Goal: Consume media (video, audio)

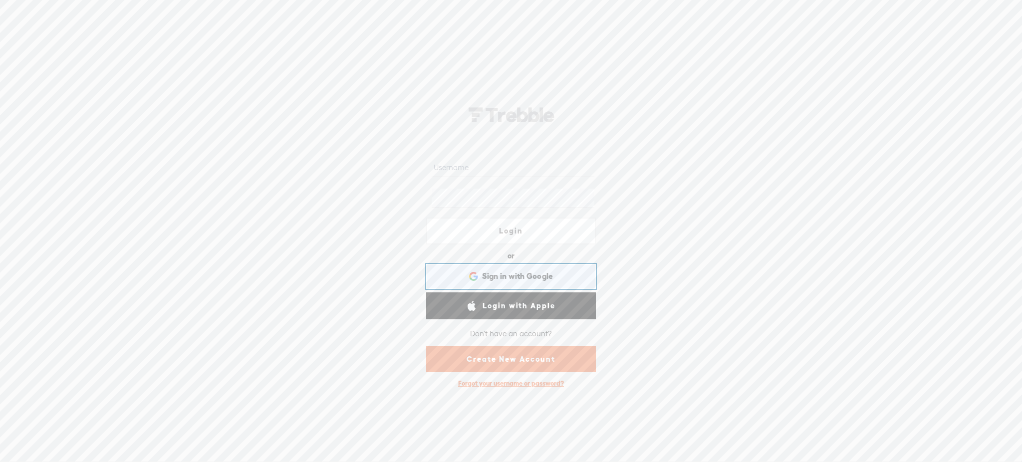
click at [515, 283] on div "Sign in with Google Sign in with Google. Opens in new tab" at bounding box center [511, 276] width 156 height 23
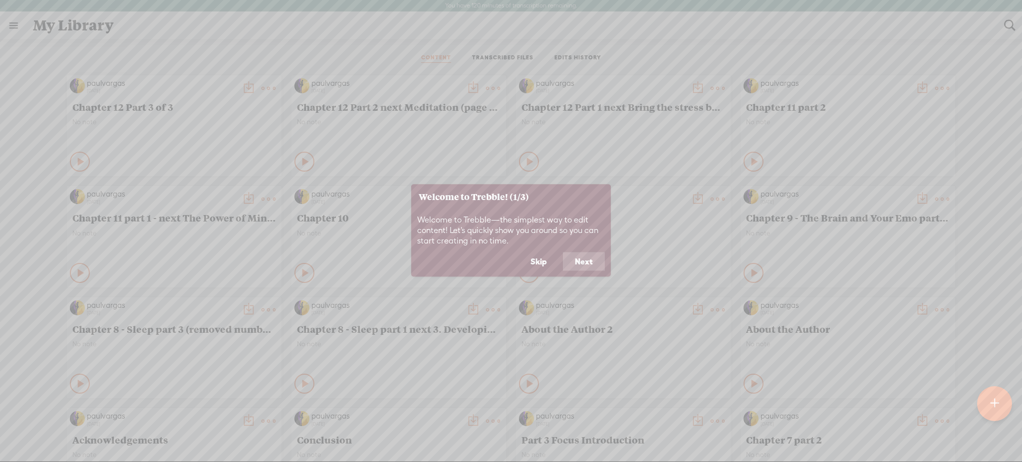
drag, startPoint x: 594, startPoint y: 264, endPoint x: 603, endPoint y: 269, distance: 10.7
click at [603, 269] on button "Next" at bounding box center [584, 261] width 42 height 19
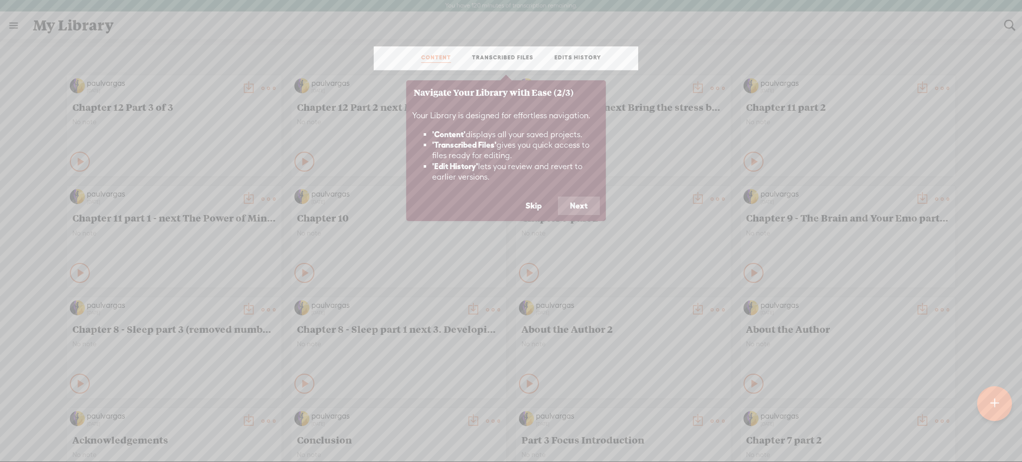
click at [576, 204] on button "Next" at bounding box center [579, 206] width 42 height 19
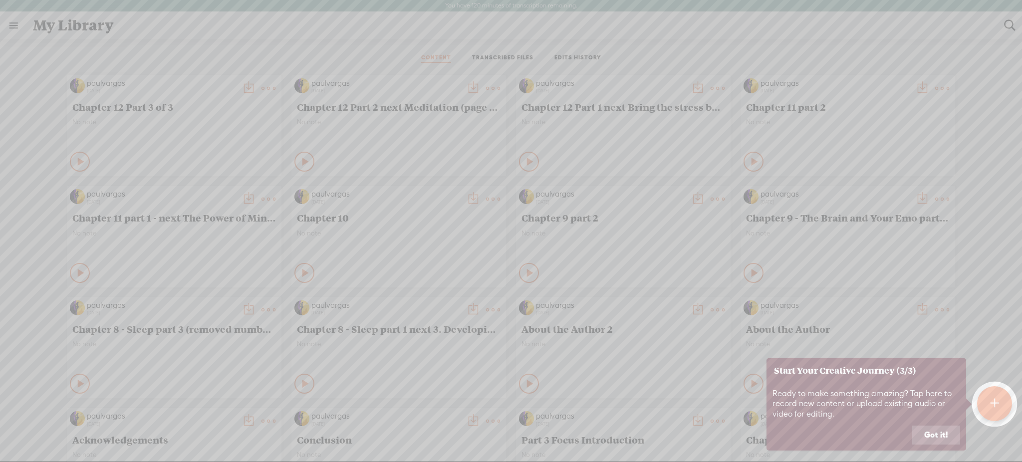
click at [943, 437] on button "Got it!" at bounding box center [936, 435] width 48 height 19
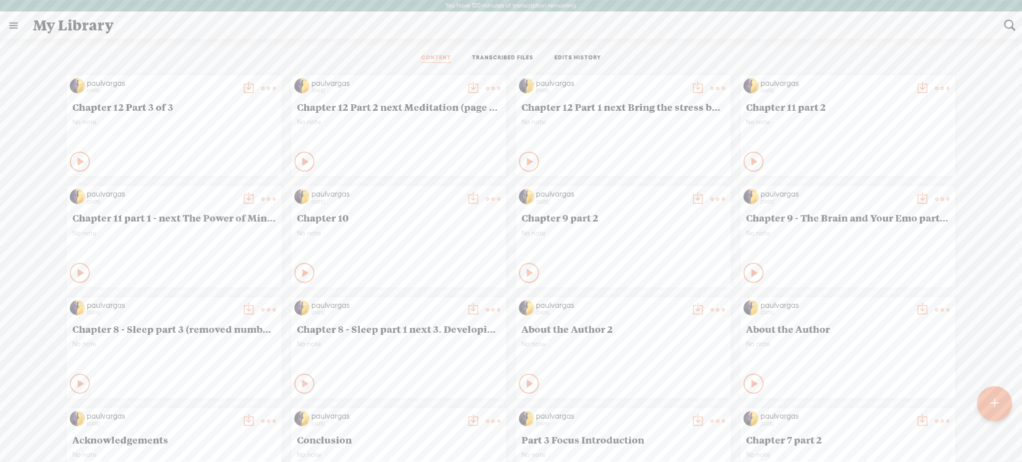
click at [489, 58] on link "TRANSCRIBED FILES" at bounding box center [502, 58] width 61 height 9
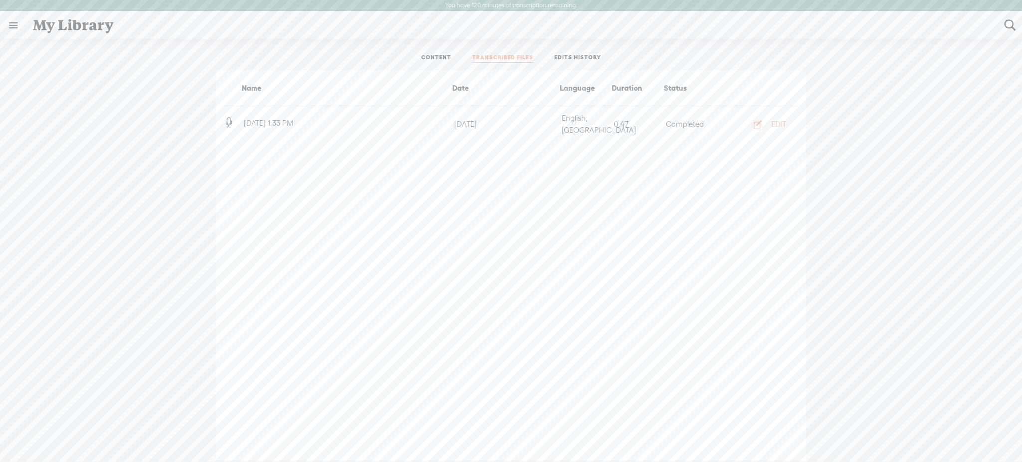
click at [12, 22] on link at bounding box center [13, 25] width 26 height 26
click at [152, 53] on body "You have 120 minutes of transcription remaining. Upgrade to increase your limit…" at bounding box center [511, 230] width 1022 height 461
click at [62, 22] on div "My Library" at bounding box center [511, 25] width 971 height 26
click at [440, 50] on ul "CONTENT TRANSCRIBED FILES EDITS HISTORY" at bounding box center [511, 58] width 265 height 24
click at [436, 58] on link "CONTENT" at bounding box center [436, 58] width 30 height 9
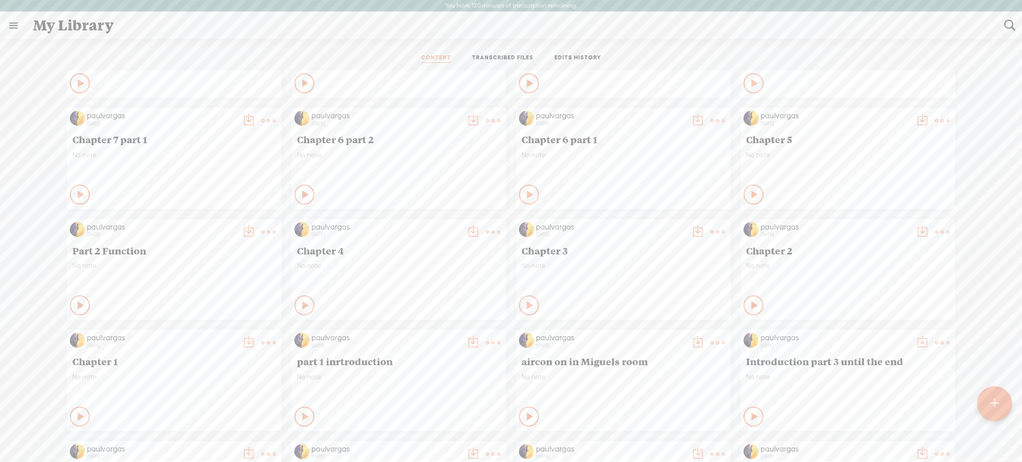
scroll to position [412, 0]
click at [935, 232] on t at bounding box center [942, 232] width 14 height 14
click at [850, 306] on icon at bounding box center [842, 310] width 15 height 12
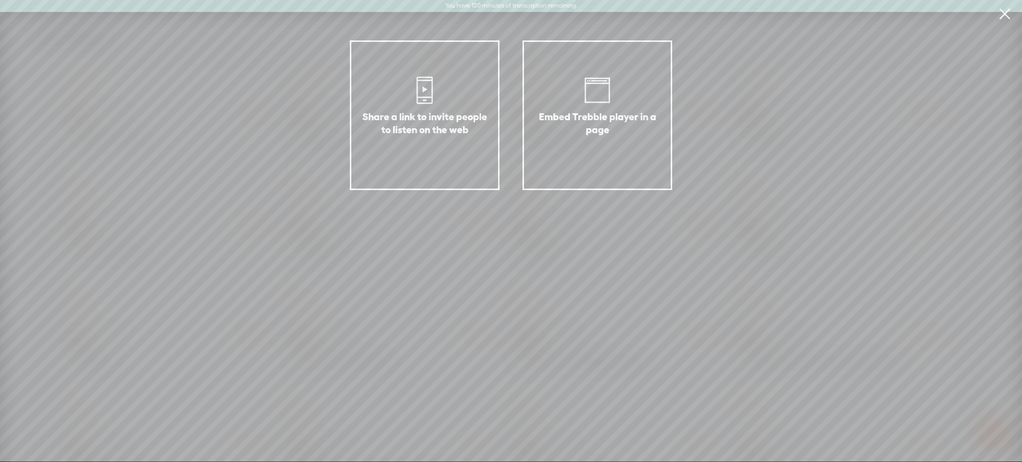
click at [427, 90] on icon at bounding box center [425, 90] width 4 height 12
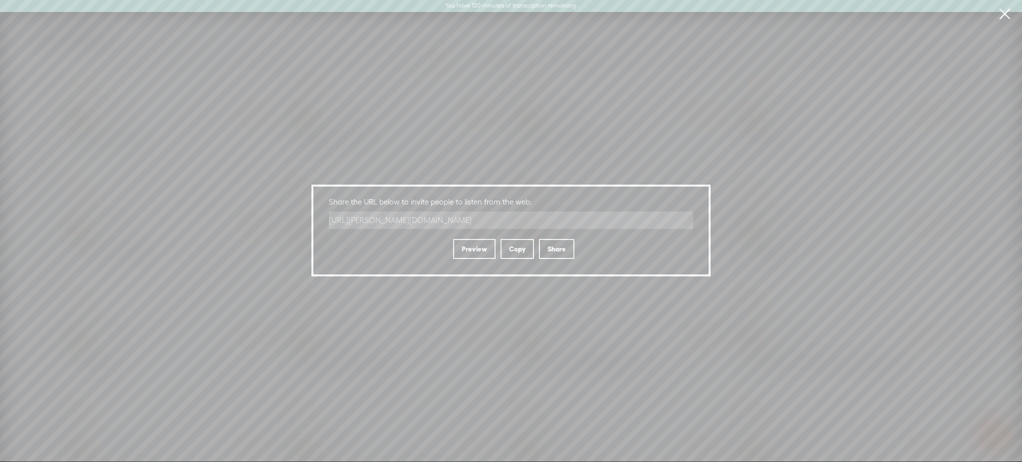
click at [518, 247] on div "Copy" at bounding box center [517, 249] width 33 height 20
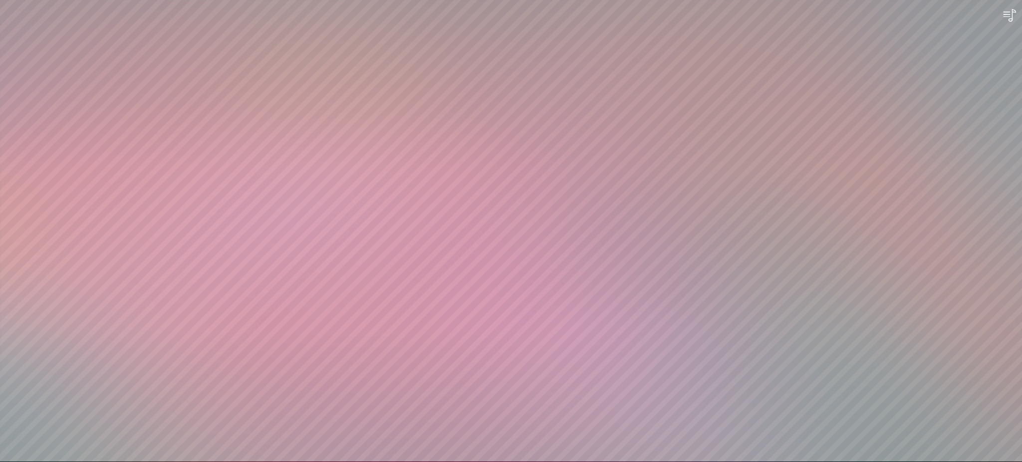
scroll to position [0, 0]
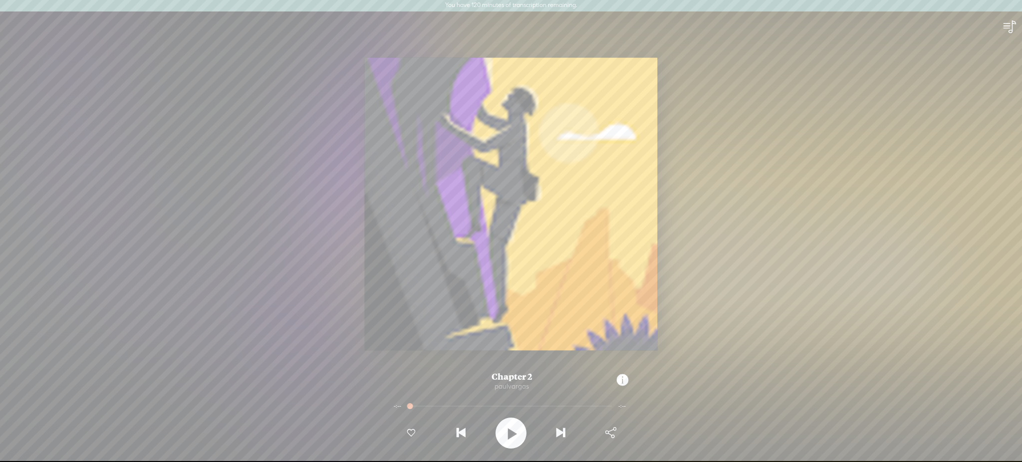
click at [509, 426] on t at bounding box center [511, 433] width 11 height 26
click at [499, 437] on div at bounding box center [511, 433] width 31 height 31
click at [521, 435] on div at bounding box center [511, 433] width 31 height 31
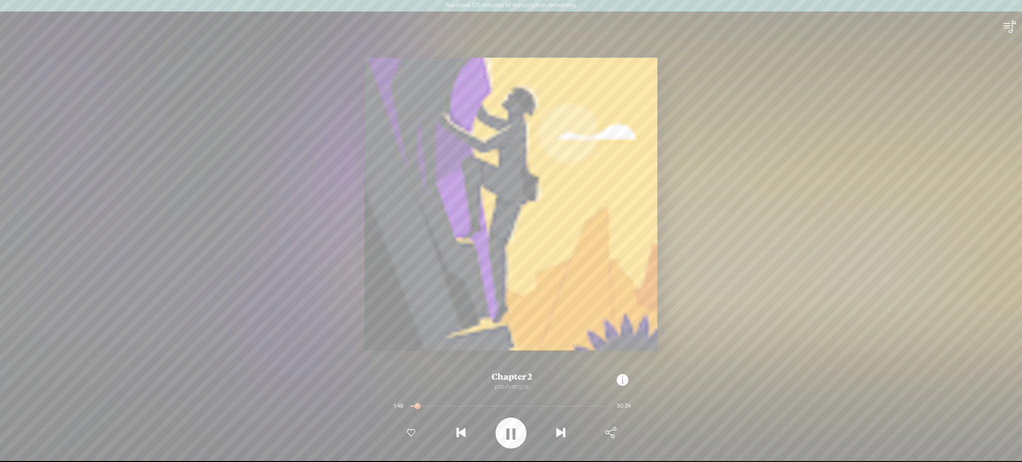
click at [508, 374] on div "Chapter 2" at bounding box center [512, 377] width 196 height 10
click at [510, 432] on t at bounding box center [511, 433] width 9 height 26
